Goal: Task Accomplishment & Management: Manage account settings

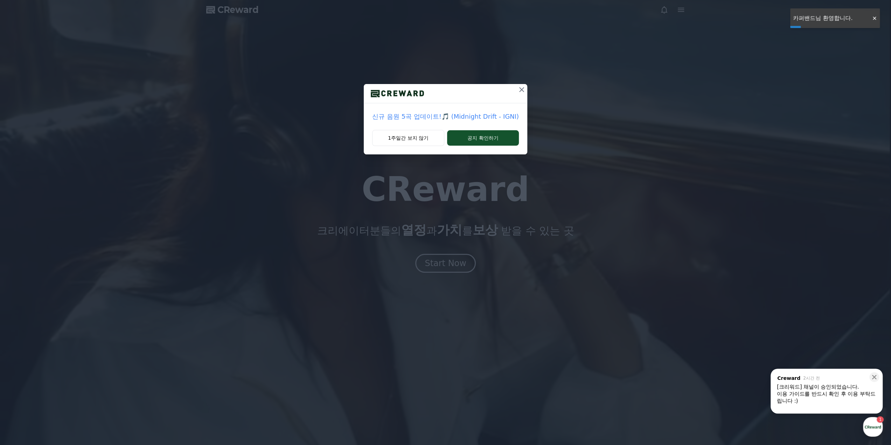
click at [872, 425] on div "button" at bounding box center [873, 427] width 20 height 20
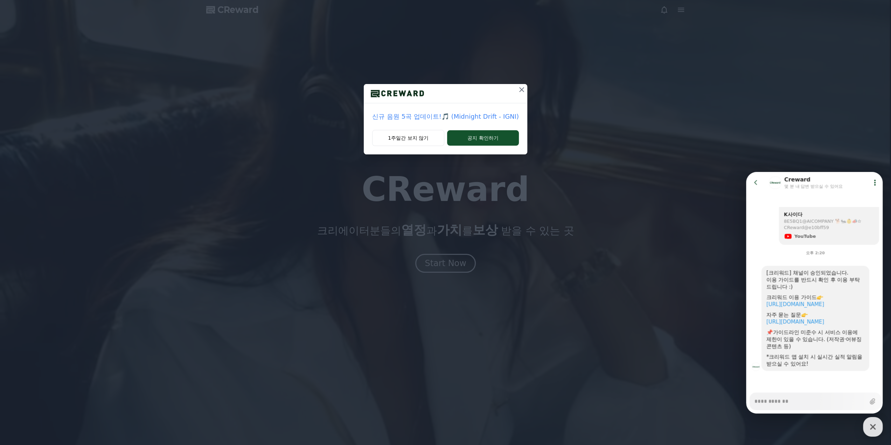
scroll to position [343, 0]
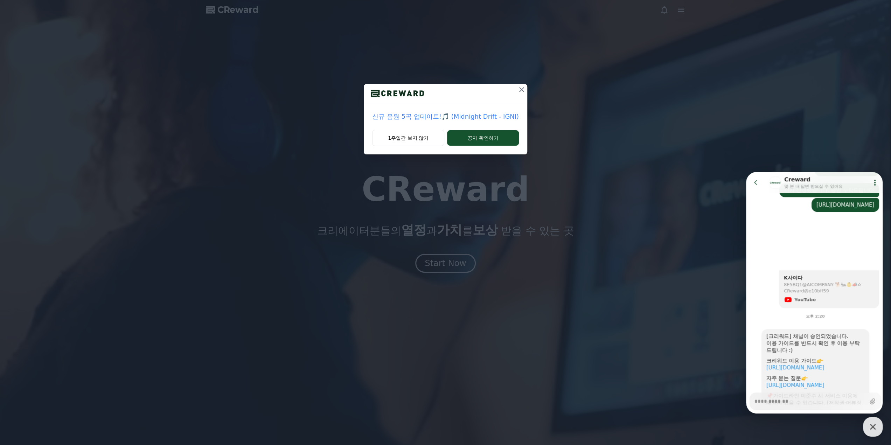
type textarea "*"
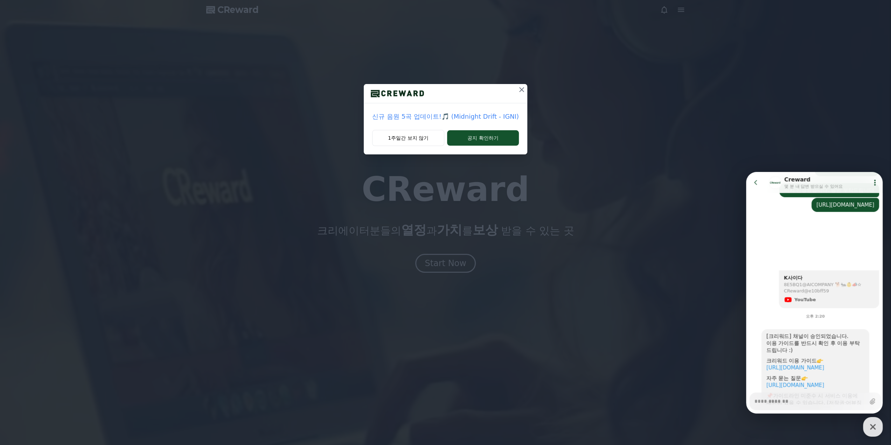
click at [754, 184] on icon at bounding box center [755, 182] width 7 height 7
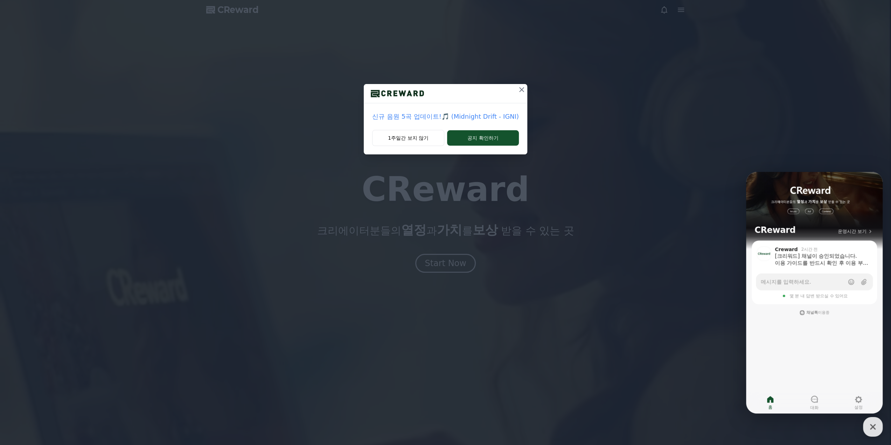
click at [521, 90] on icon at bounding box center [521, 89] width 8 height 8
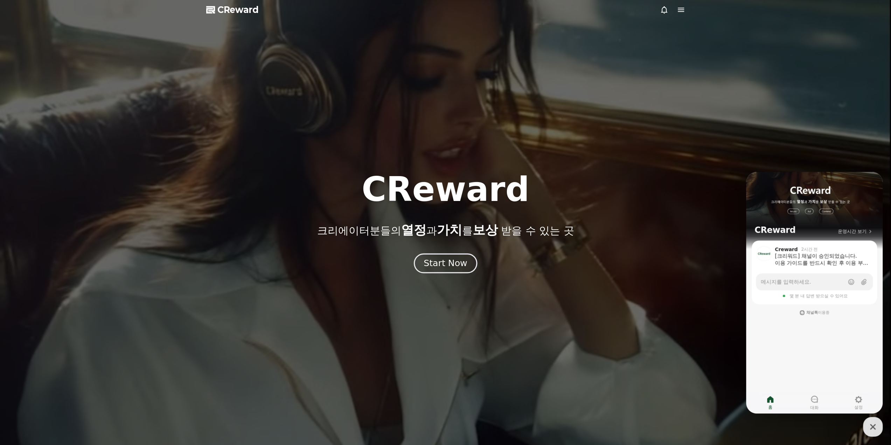
click at [450, 263] on div "Start Now" at bounding box center [445, 263] width 43 height 12
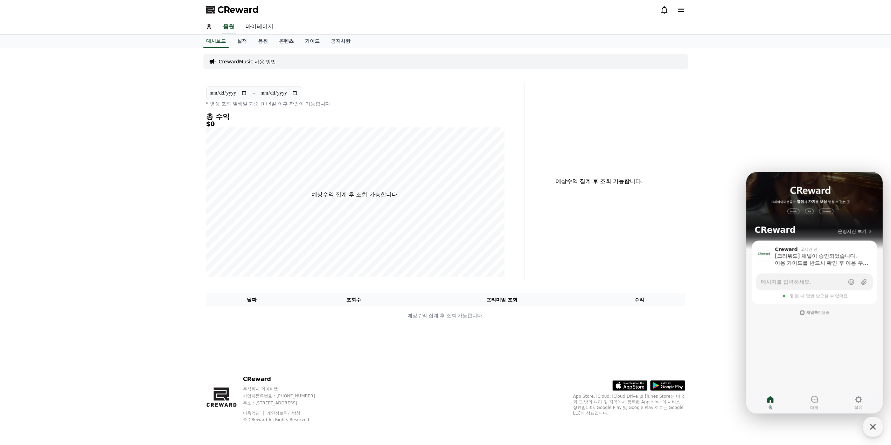
click at [259, 26] on link "마이페이지" at bounding box center [259, 27] width 39 height 15
select select "**********"
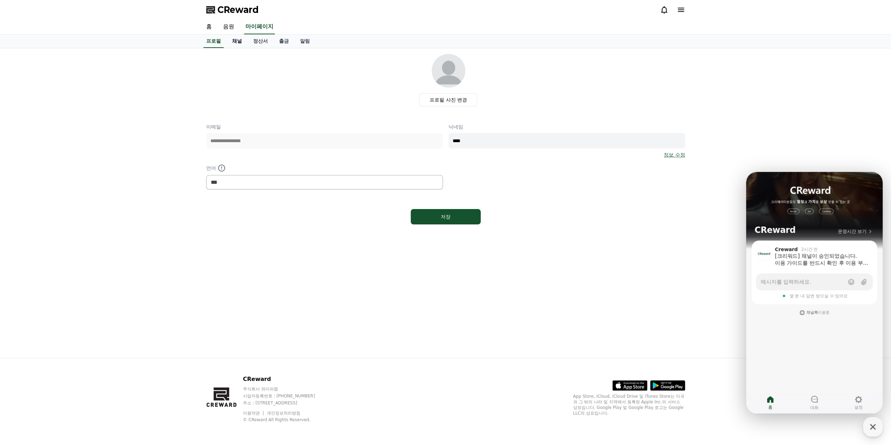
click at [236, 41] on link "채널" at bounding box center [237, 41] width 21 height 13
